Goal: Check status

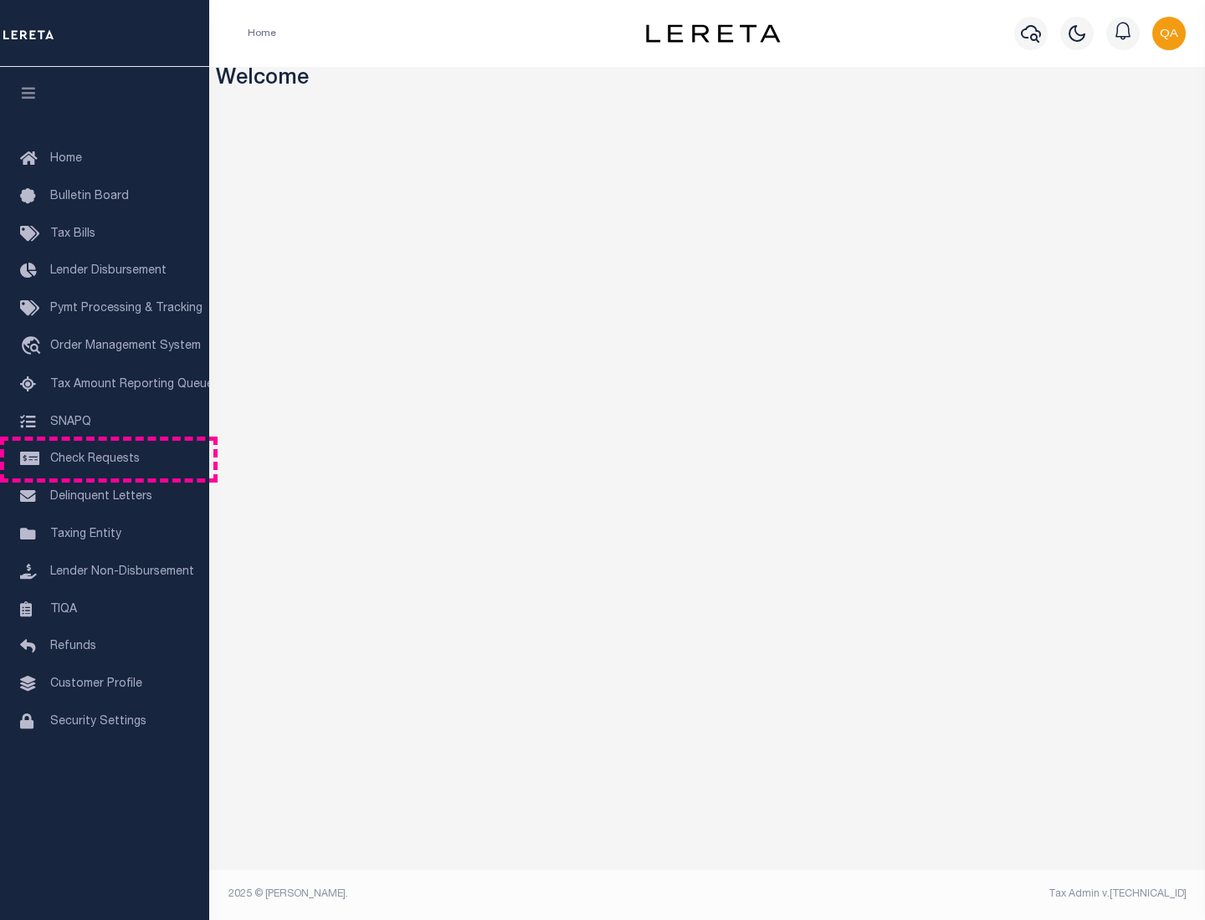
click at [105, 459] on span "Check Requests" at bounding box center [95, 459] width 90 height 12
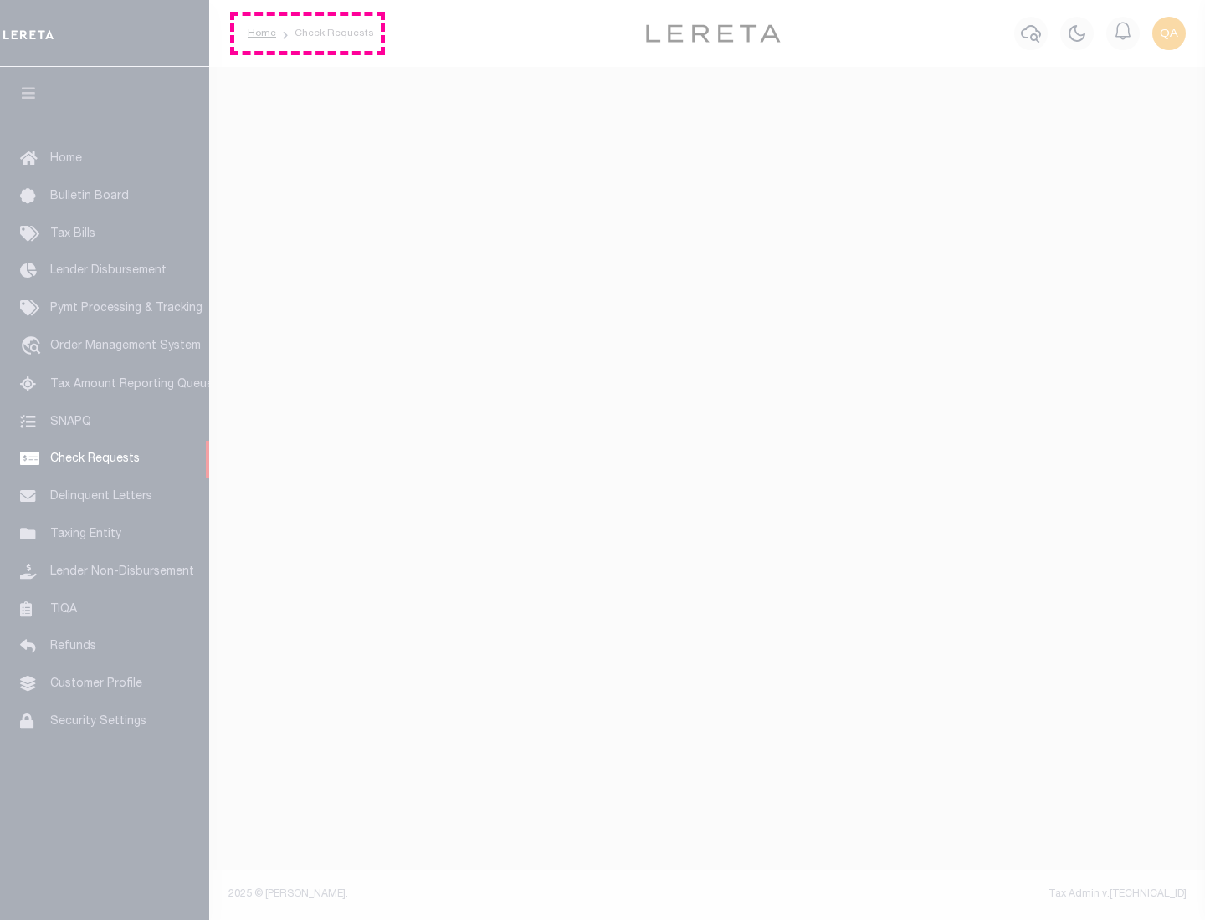
select select "50"
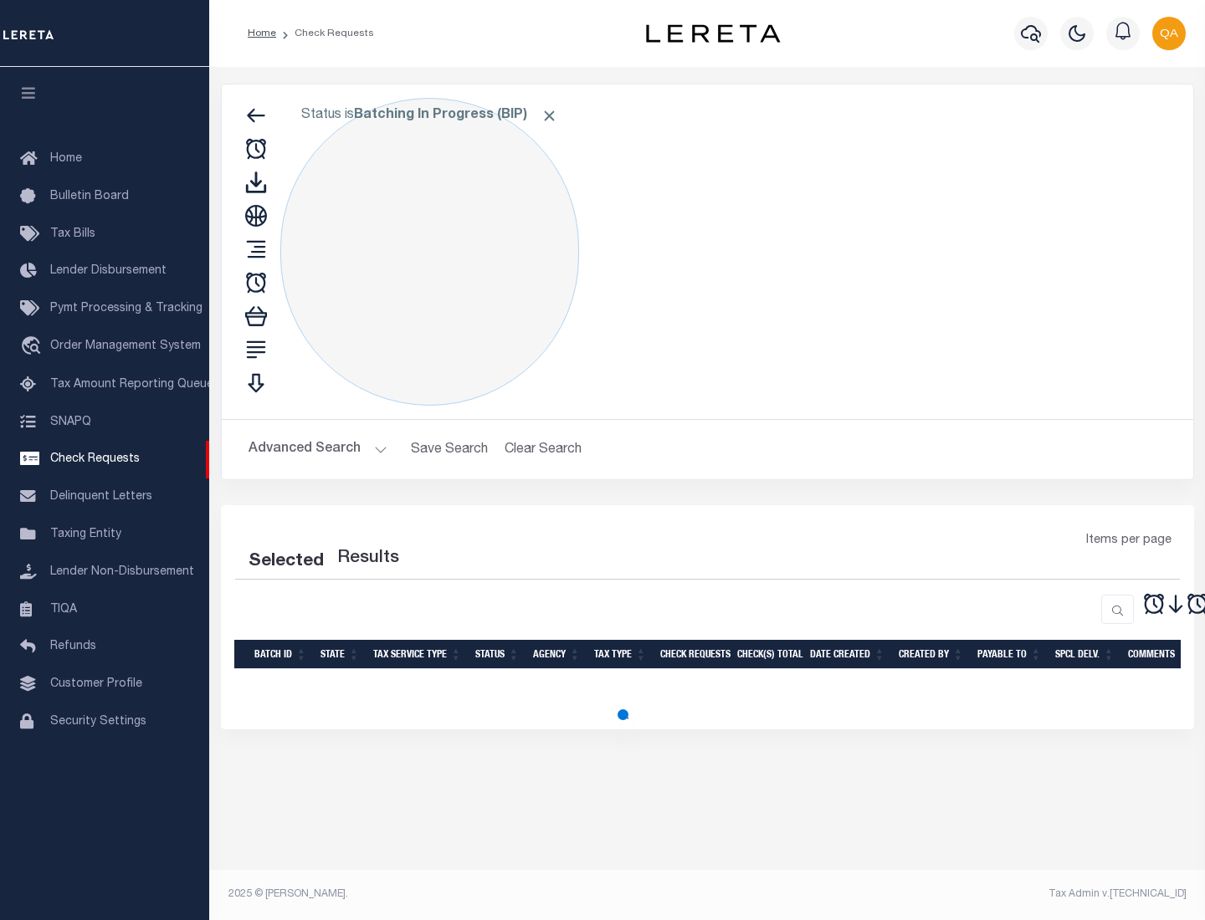
select select "50"
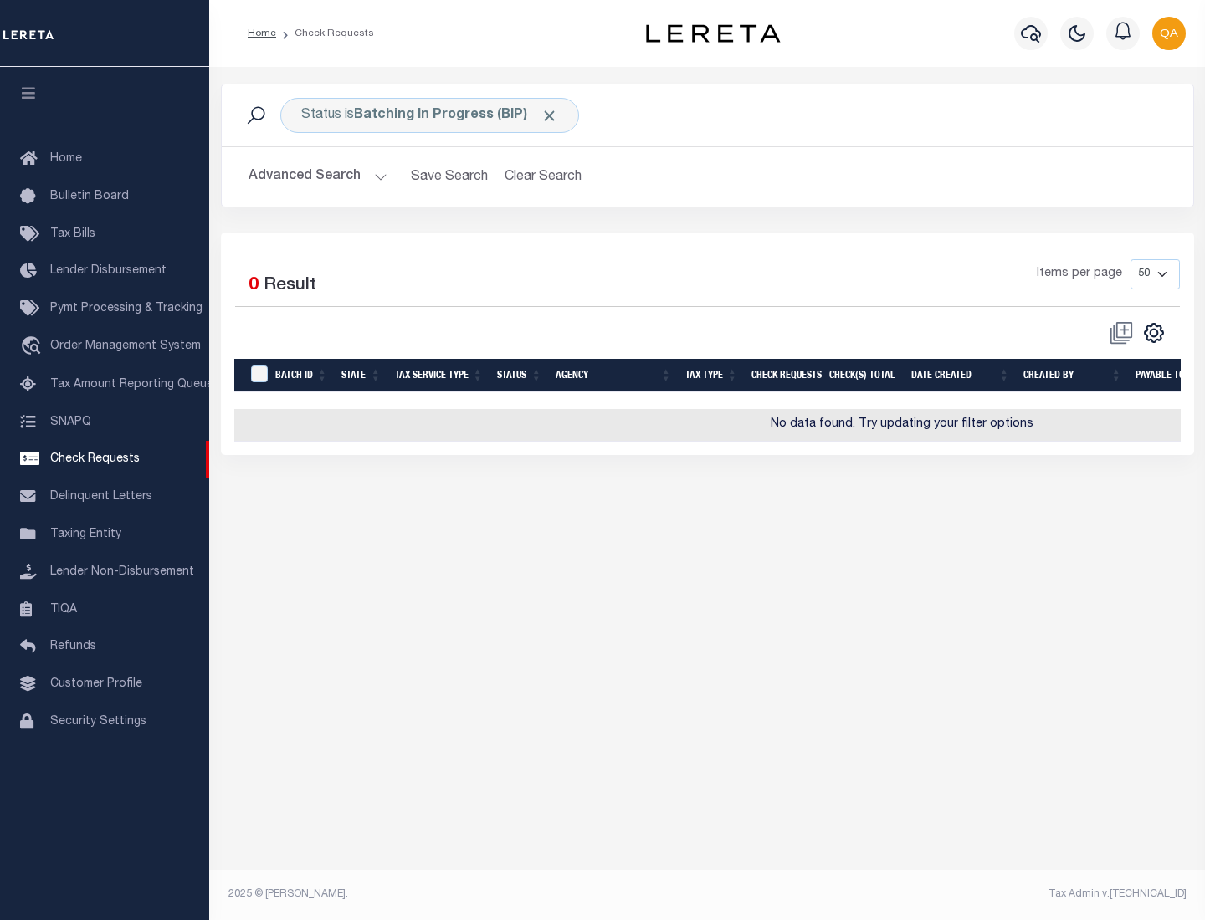
click at [550, 115] on span "Click to Remove" at bounding box center [549, 116] width 18 height 18
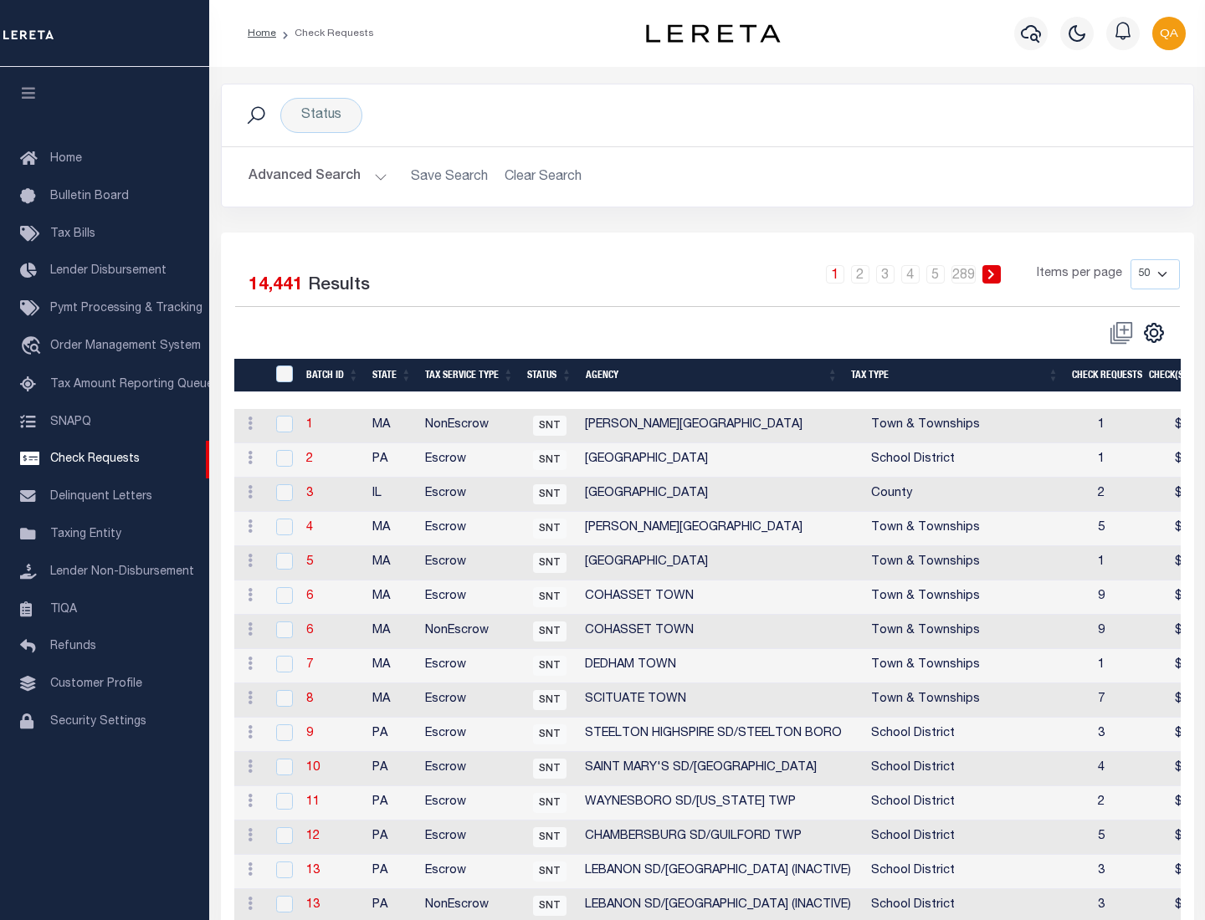
scroll to position [806, 0]
